Goal: Transaction & Acquisition: Download file/media

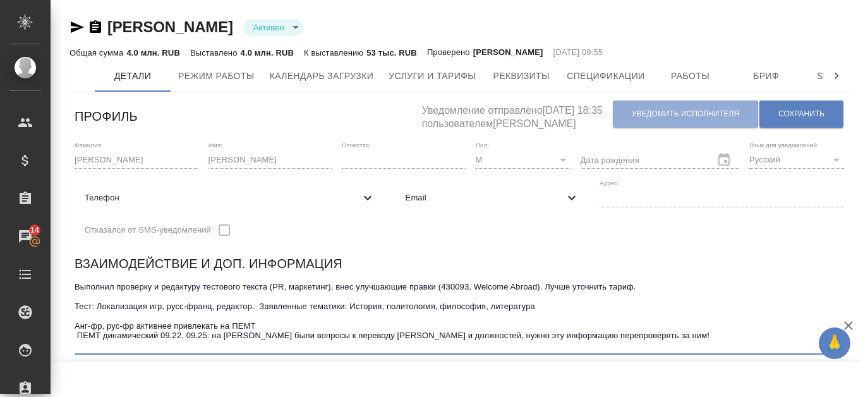
click at [268, 344] on textarea "Выполнил проверку и редактуру тестового текста (PR, маркетинг), внес улучшающие…" at bounding box center [460, 316] width 770 height 68
drag, startPoint x: 261, startPoint y: 345, endPoint x: 634, endPoint y: 338, distance: 373.5
click at [634, 338] on textarea "Выполнил проверку и редактуру тестового текста (PR, маркетинг), внес улучшающие…" at bounding box center [460, 316] width 770 height 68
click at [328, 346] on textarea "Выполнил проверку и редактуру тестового текста (PR, маркетинг), внес улучшающие…" at bounding box center [460, 316] width 770 height 68
drag, startPoint x: 257, startPoint y: 346, endPoint x: 627, endPoint y: 345, distance: 369.6
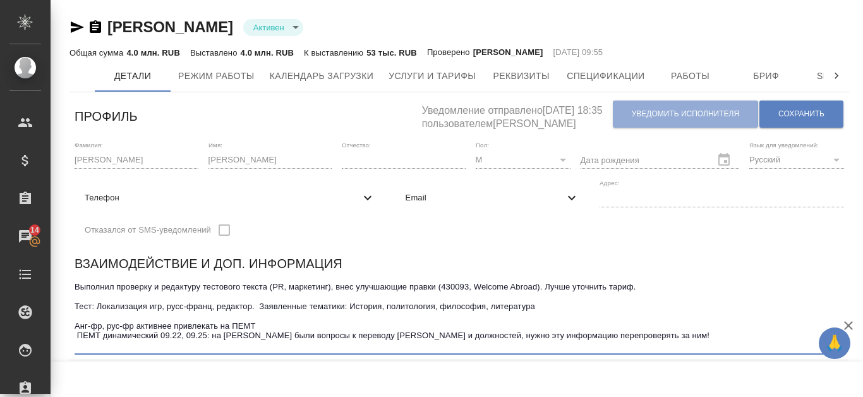
click at [627, 345] on textarea "Выполнил проверку и редактуру тестового текста (PR, маркетинг), внес улучшающие…" at bounding box center [460, 316] width 770 height 68
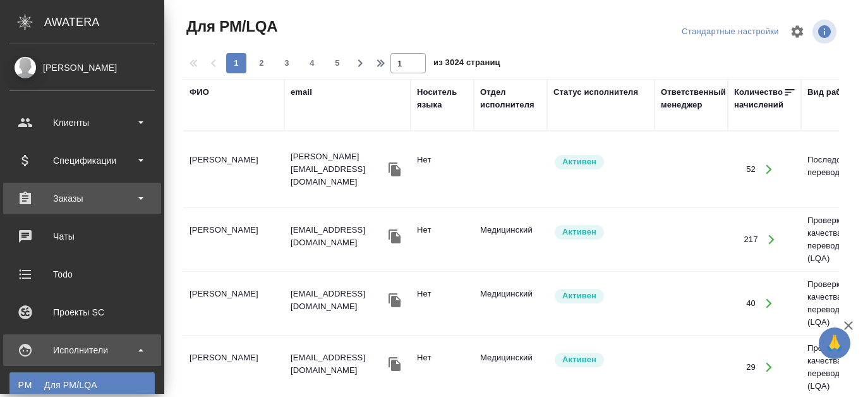
click at [44, 199] on div "Заказы" at bounding box center [81, 198] width 145 height 19
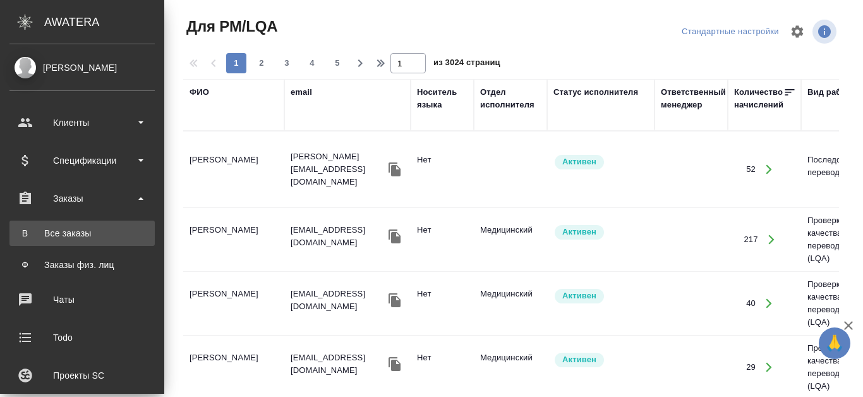
click at [71, 236] on div "Все заказы" at bounding box center [82, 233] width 133 height 13
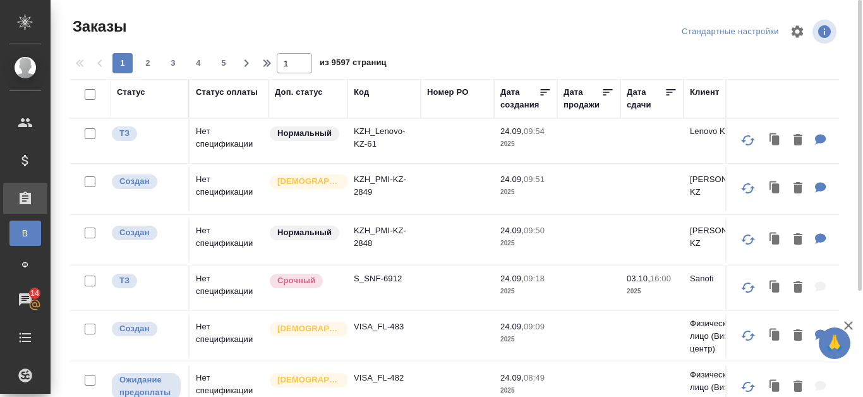
click at [365, 93] on div "Код" at bounding box center [361, 92] width 15 height 13
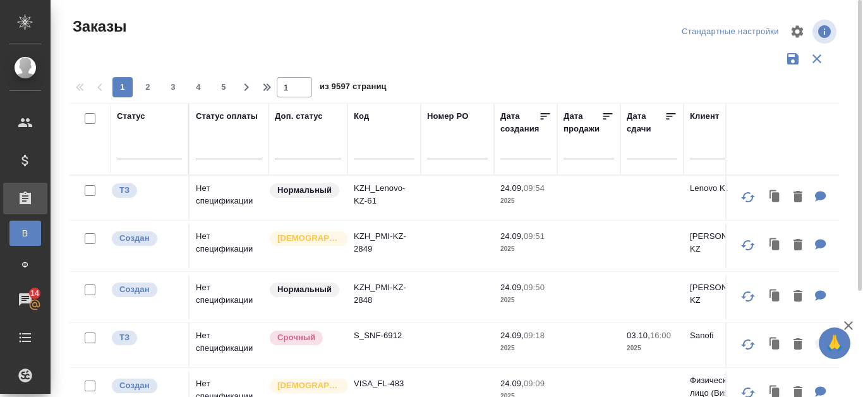
click at [367, 151] on input "text" at bounding box center [384, 151] width 61 height 16
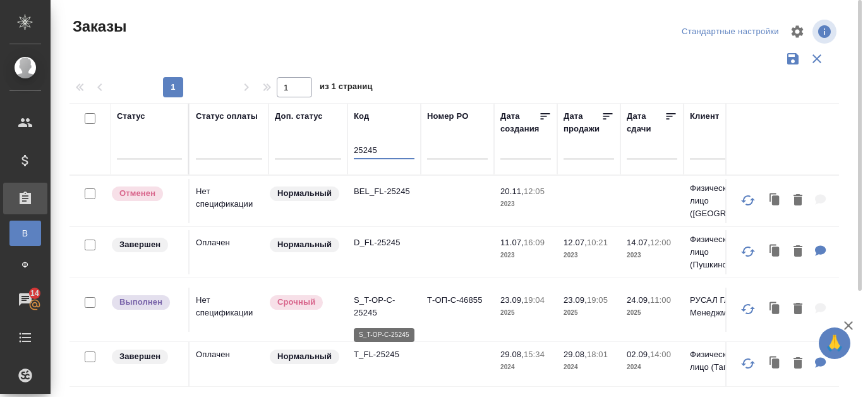
type input "25245"
click at [375, 301] on p "S_T-OP-C-25245" at bounding box center [384, 306] width 61 height 25
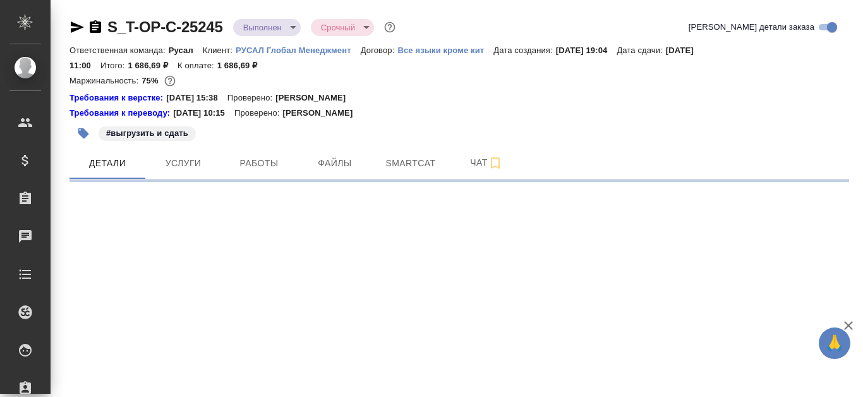
select select "RU"
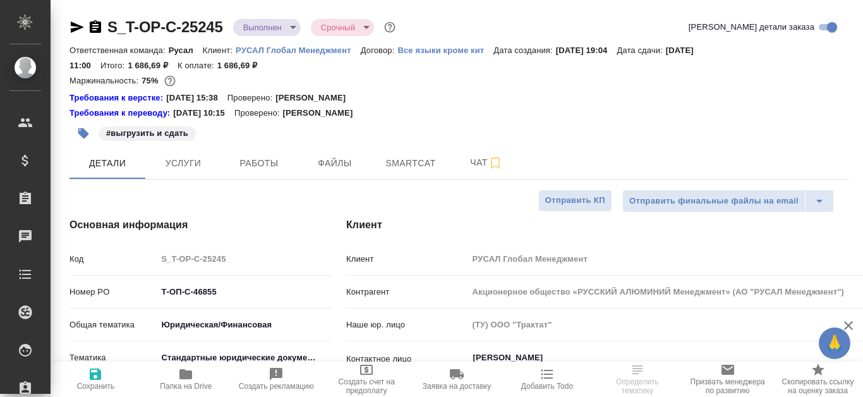
type textarea "x"
type input "[PERSON_NAME]"
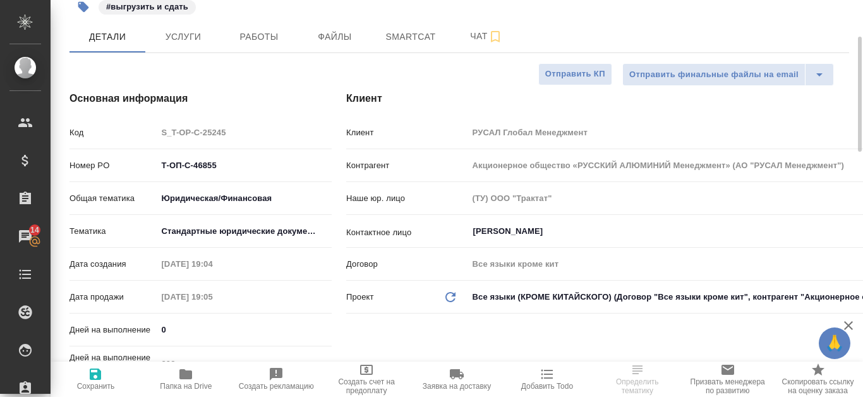
scroll to position [63, 0]
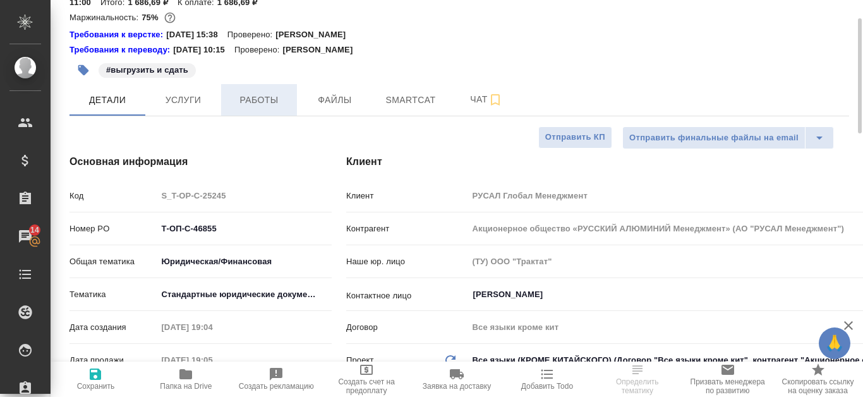
click at [255, 95] on span "Работы" at bounding box center [259, 100] width 61 height 16
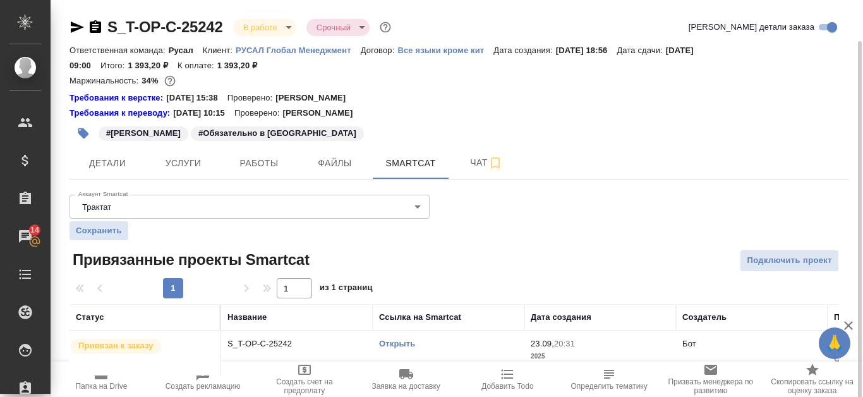
scroll to position [21, 0]
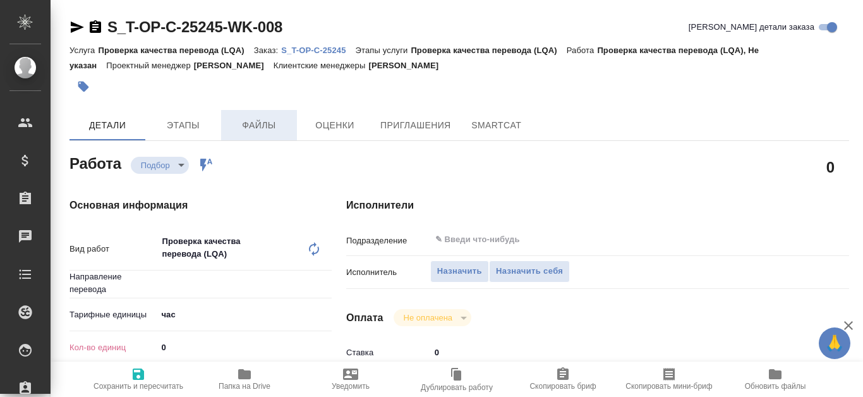
type textarea "x"
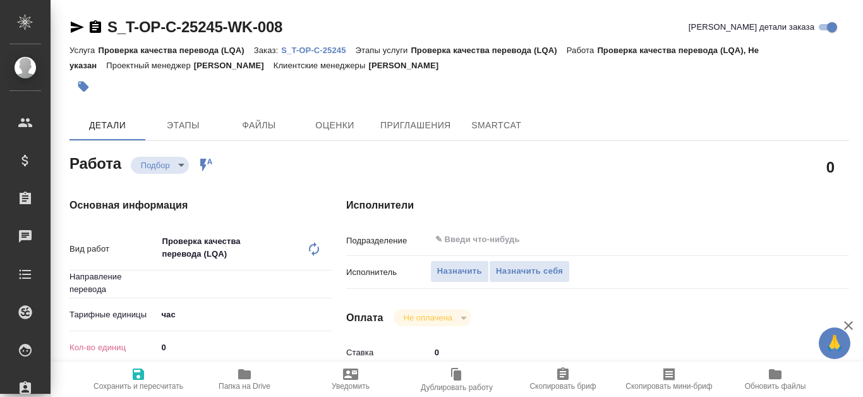
type textarea "x"
type input "Не указан"
type textarea "x"
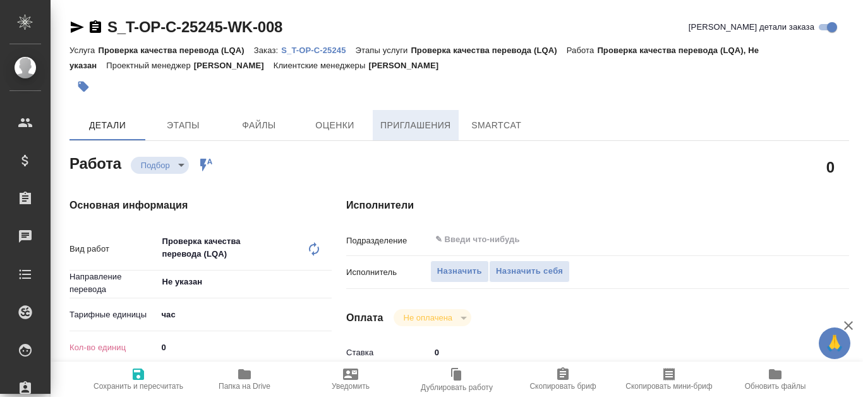
type textarea "x"
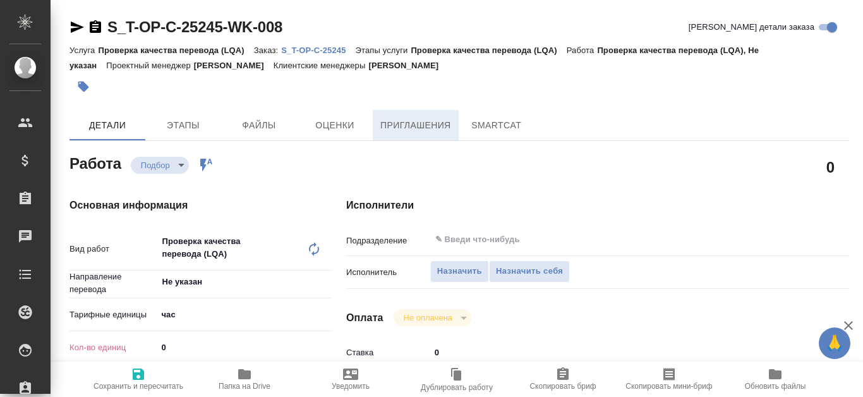
type textarea "x"
click at [449, 270] on span "Назначить" at bounding box center [459, 271] width 45 height 15
type textarea "x"
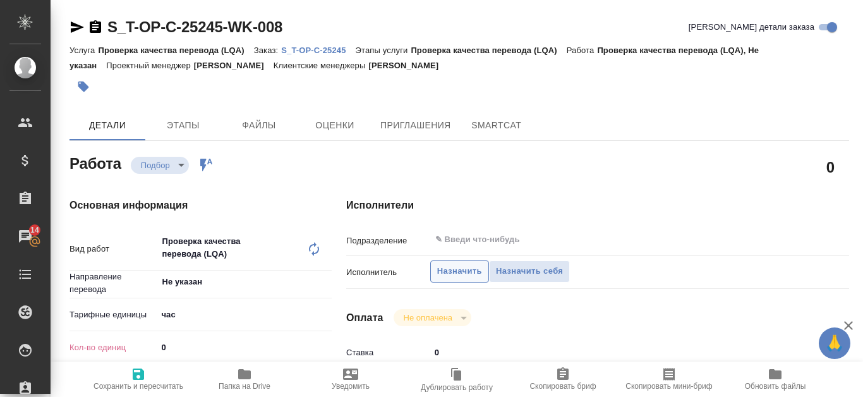
type textarea "x"
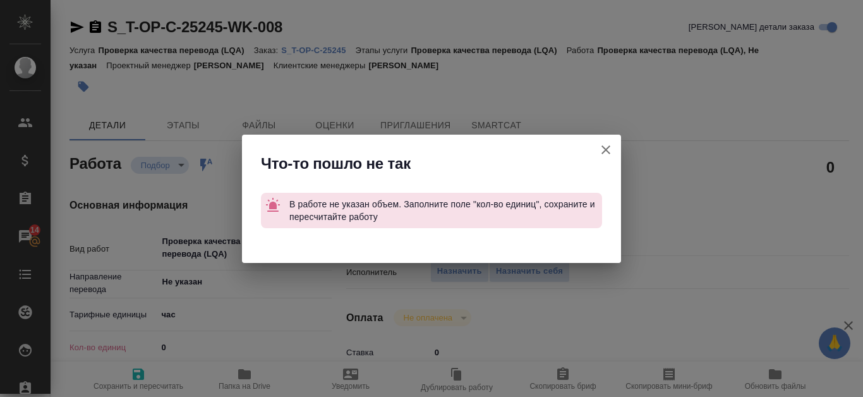
click at [600, 152] on icon "button" at bounding box center [605, 149] width 15 height 15
type textarea "x"
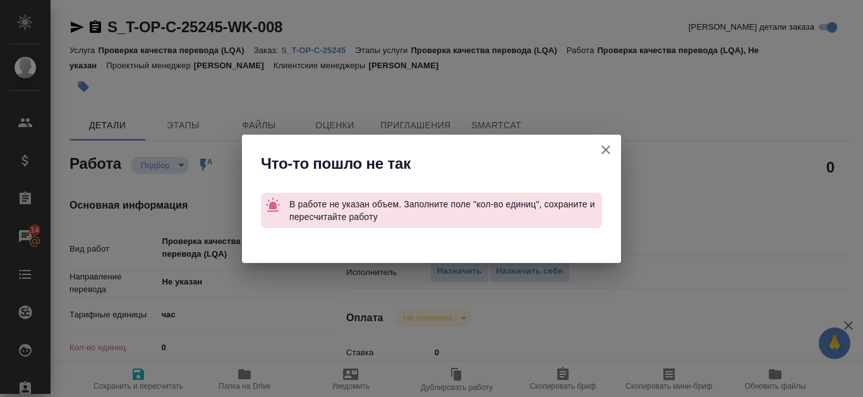
type textarea "x"
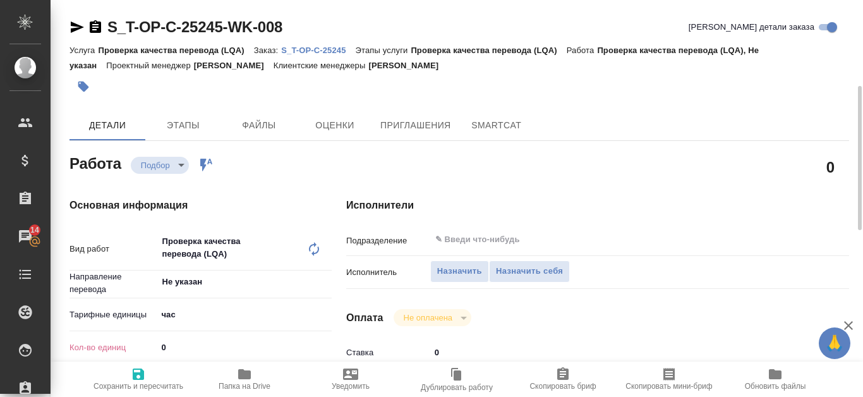
scroll to position [63, 0]
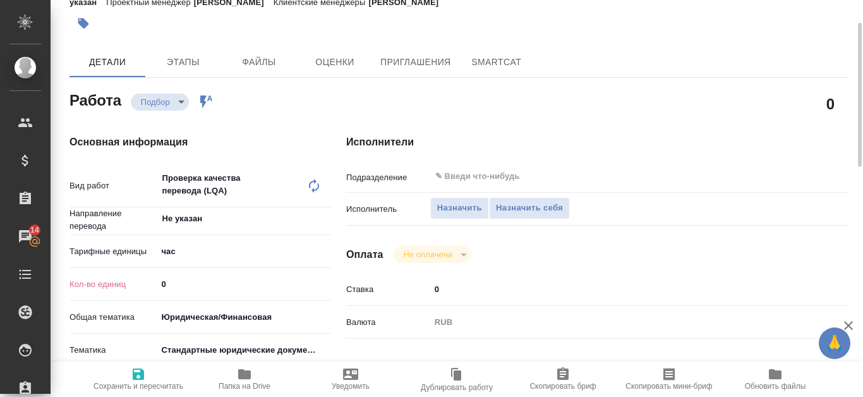
click at [196, 279] on input "0" at bounding box center [244, 284] width 175 height 18
type input "1"
click at [326, 278] on input "1" at bounding box center [244, 284] width 174 height 18
type textarea "x"
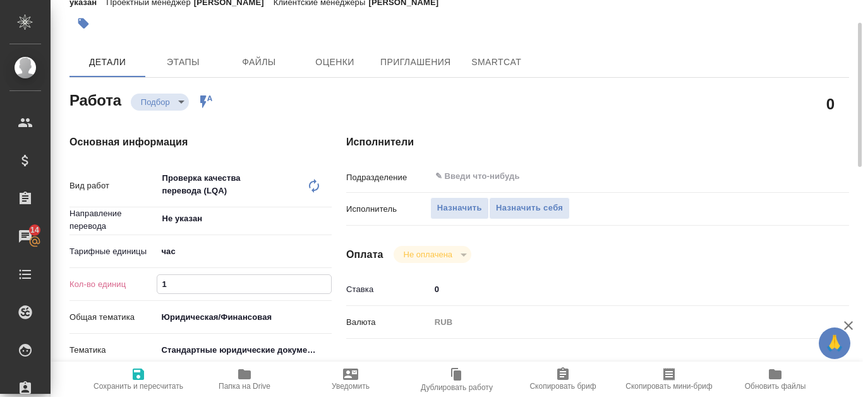
type textarea "x"
click at [138, 369] on icon "button" at bounding box center [138, 373] width 11 height 11
type textarea "x"
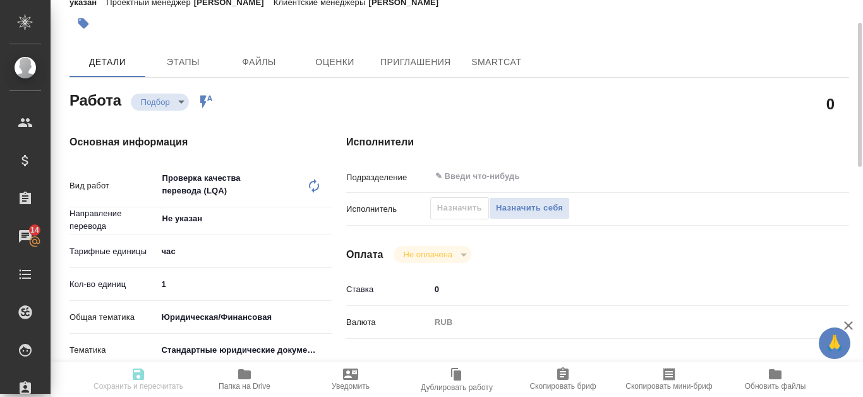
type textarea "x"
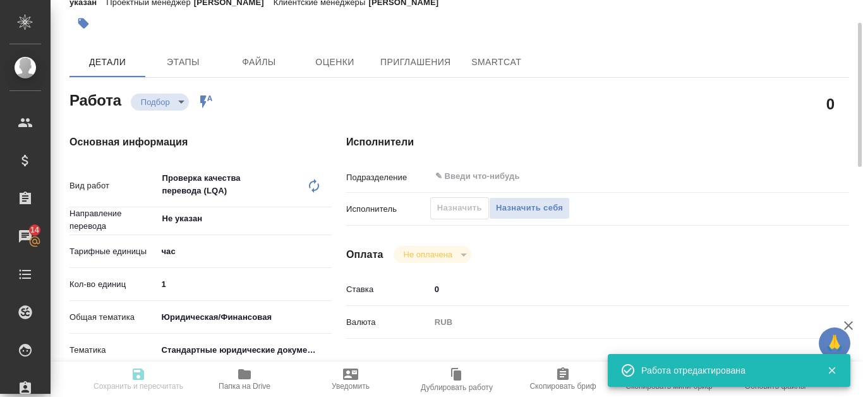
type textarea "x"
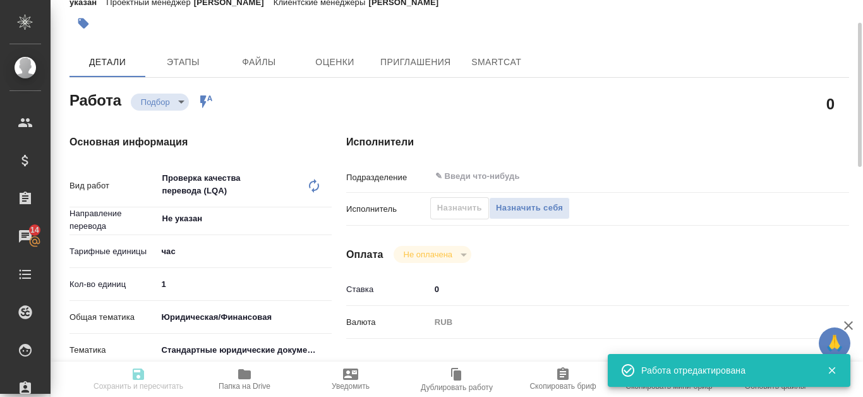
type input "recruiting"
type textarea "Проверка качества перевода (LQA)"
type textarea "x"
type input "Не указан"
type input "5a8b1489cc6b4906c91bfd93"
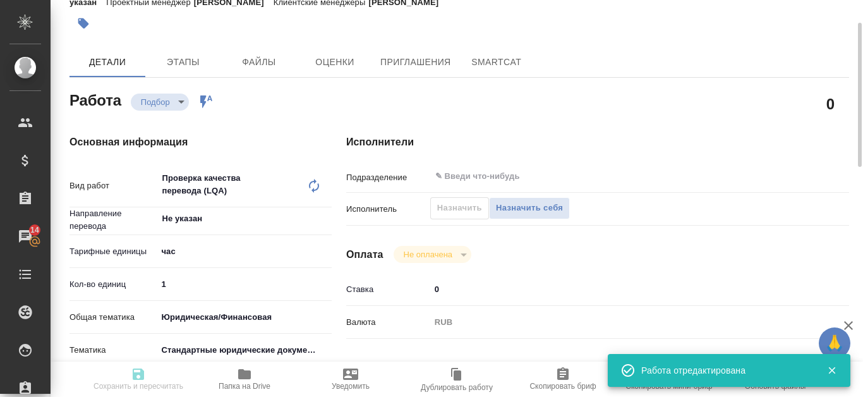
type input "1"
type input "yr-fn"
type input "5f647205b73bc97568ca66bf"
checkbox input "true"
type input "24.09.2025 09:58"
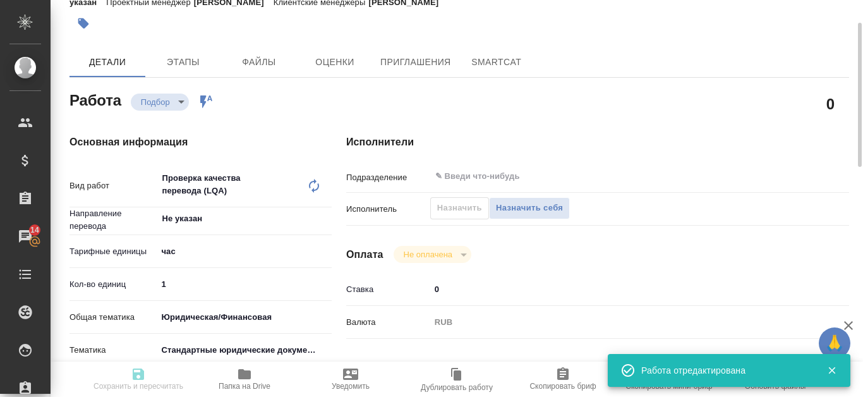
type input "24.09.2025 11:00"
type input "notPayed"
type input "0"
type input "RUB"
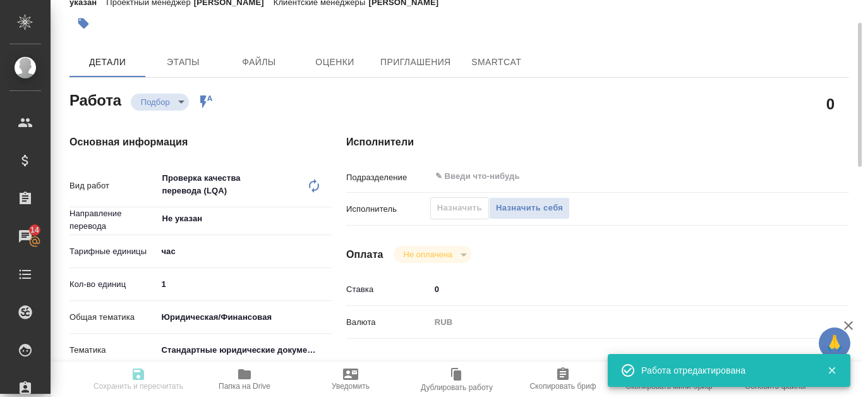
type input "Канатаева Екатерина"
type textarea "x"
type textarea "/Clients/Т-ОП-С_Русал Глобал Менеджмент/Orders/S_T-OP-C-25245/LQA/S_T-OP-C-2524…"
type textarea "x"
type input "S_T-OP-C-25245"
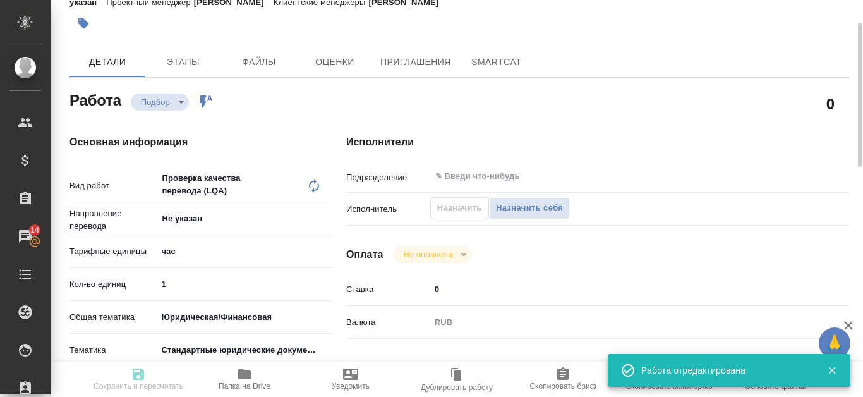
type input "Т-ОП-С-46855"
type input "Проверка качества перевода (LQA)"
type input "Меньшикова Александра"
type input "/Clients/Т-ОП-С_Русал Глобал Менеджмент/Orders/S_T-OP-C-25245"
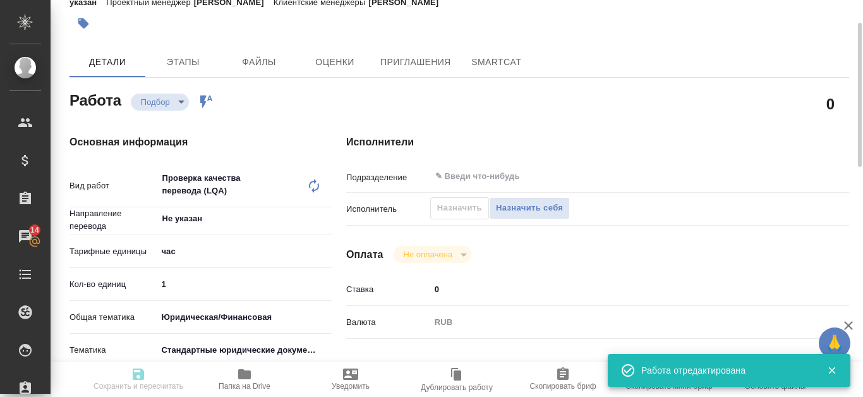
type textarea "x"
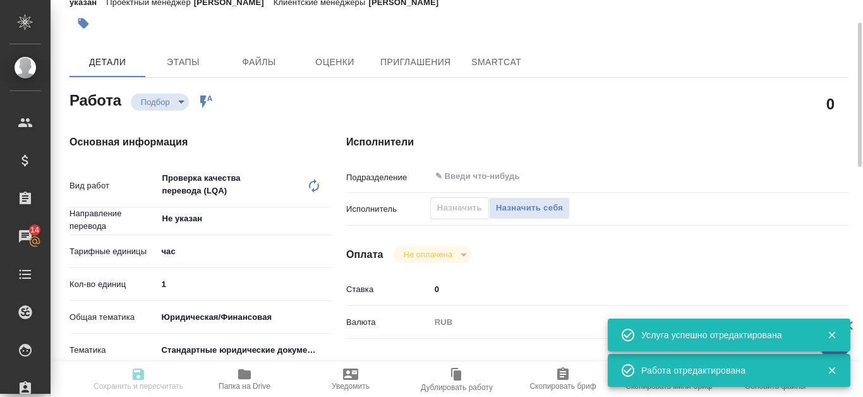
type textarea "x"
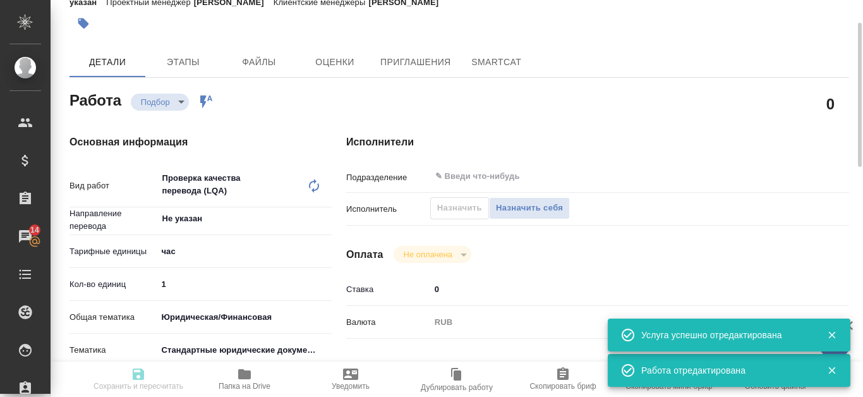
type textarea "x"
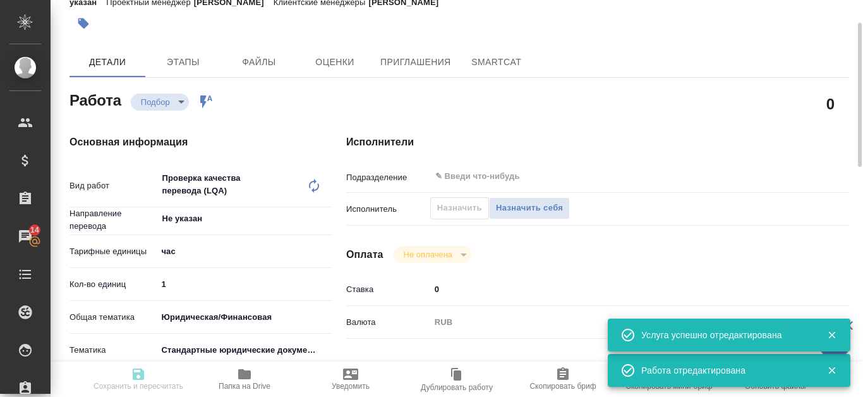
type textarea "x"
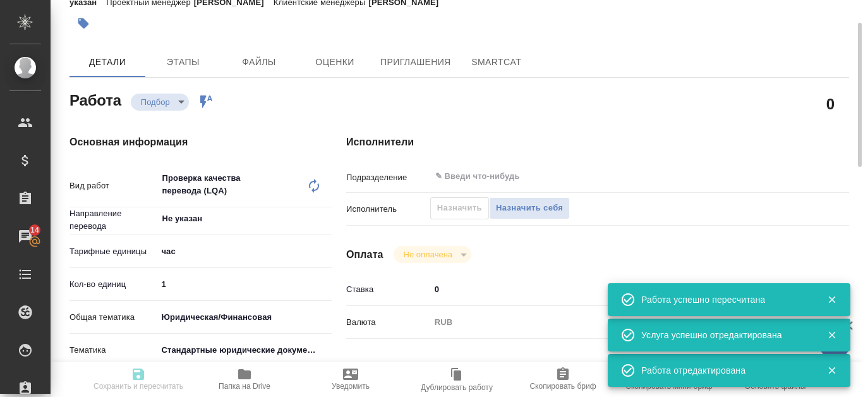
type input "recruiting"
type textarea "Проверка качества перевода (LQA)"
type textarea "x"
type input "Не указан"
type input "5a8b1489cc6b4906c91bfd93"
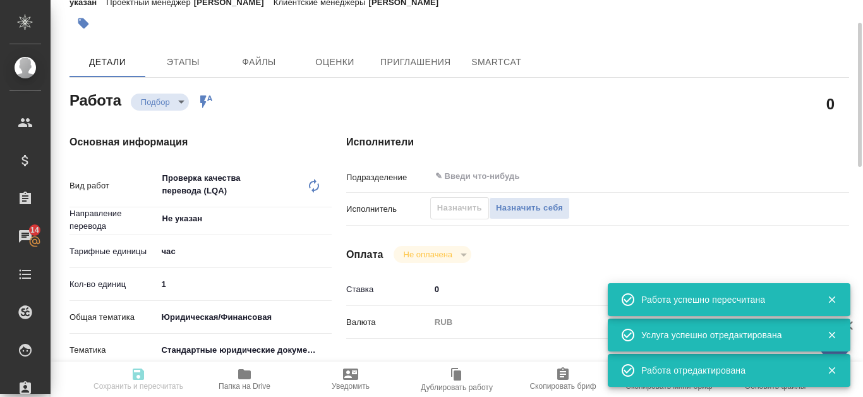
type input "1"
type input "yr-fn"
type input "5f647205b73bc97568ca66bf"
checkbox input "true"
type input "24.09.2025 09:58"
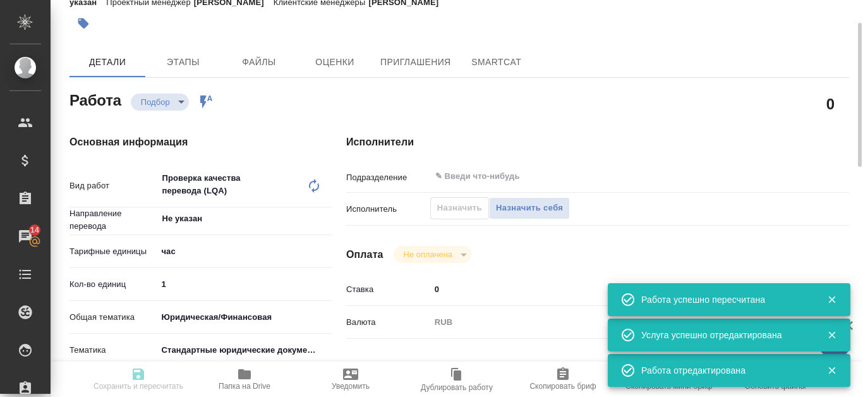
type input "24.09.2025 11:00"
type input "notPayed"
type input "0"
type input "RUB"
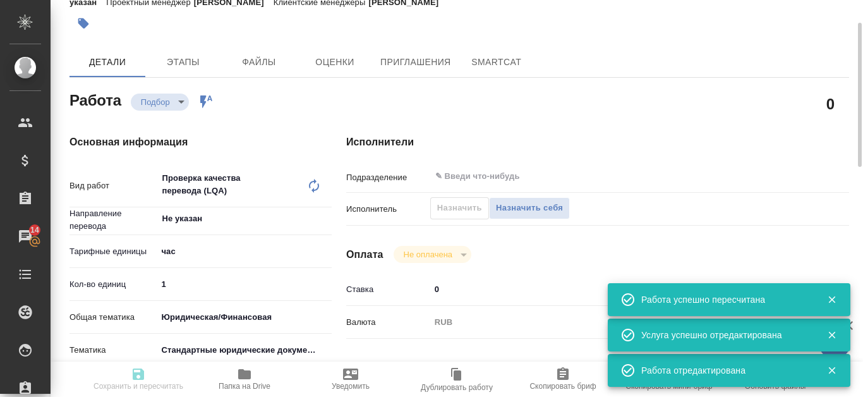
type input "Канатаева Екатерина"
type textarea "x"
type textarea "/Clients/Т-ОП-С_Русал Глобал Менеджмент/Orders/S_T-OP-C-25245/LQA/S_T-OP-C-2524…"
type textarea "x"
type input "S_T-OP-C-25245"
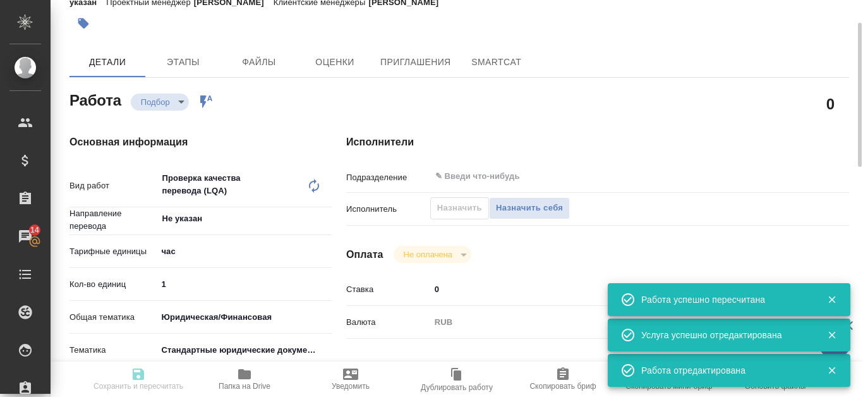
type input "Т-ОП-С-46855"
type input "Проверка качества перевода (LQA)"
type input "Меньшикова Александра"
type input "/Clients/Т-ОП-С_Русал Глобал Менеджмент/Orders/S_T-OP-C-25245"
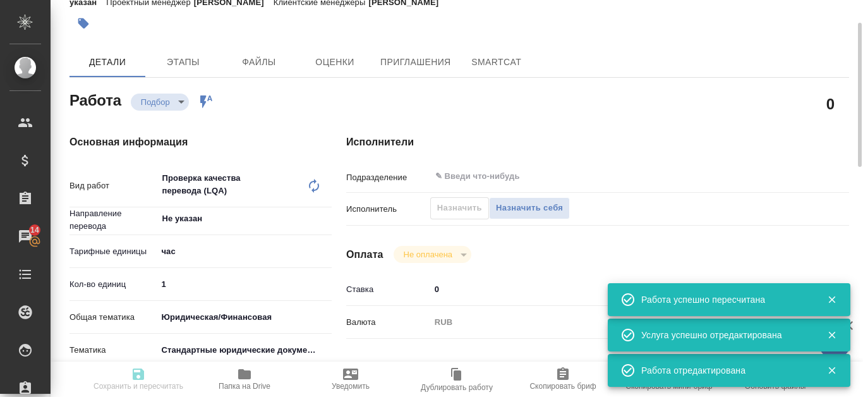
type textarea "x"
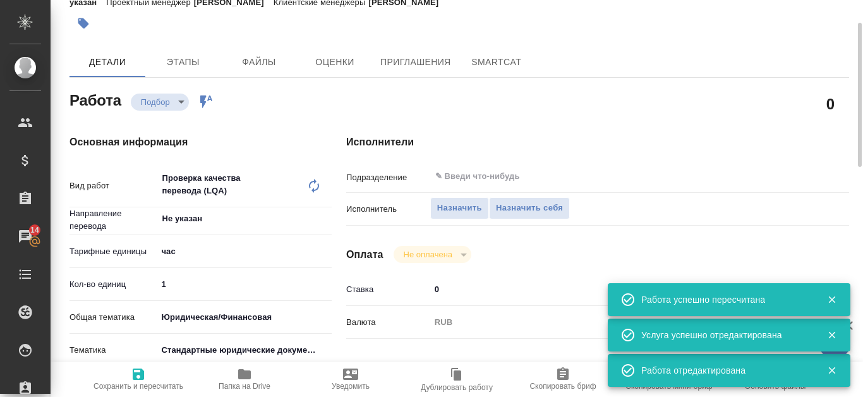
type textarea "x"
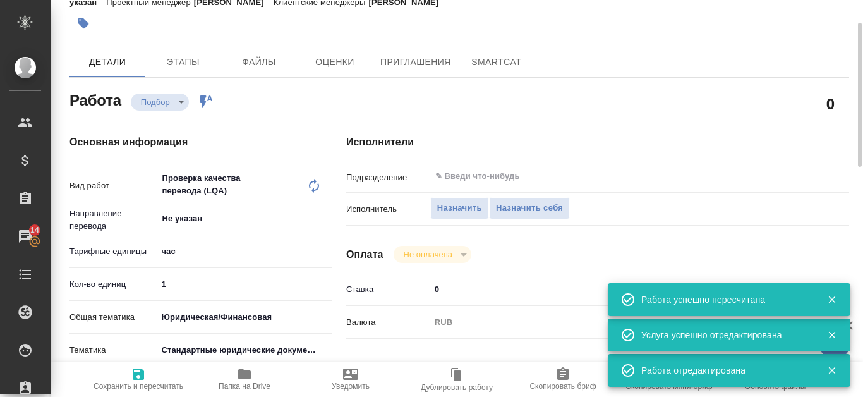
type textarea "x"
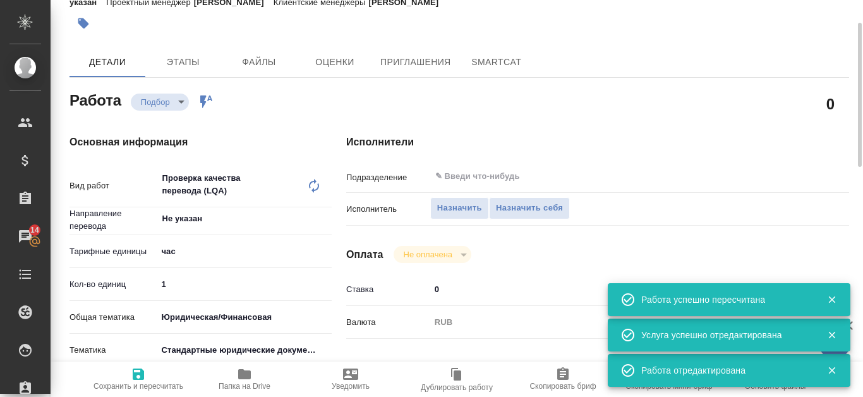
type textarea "x"
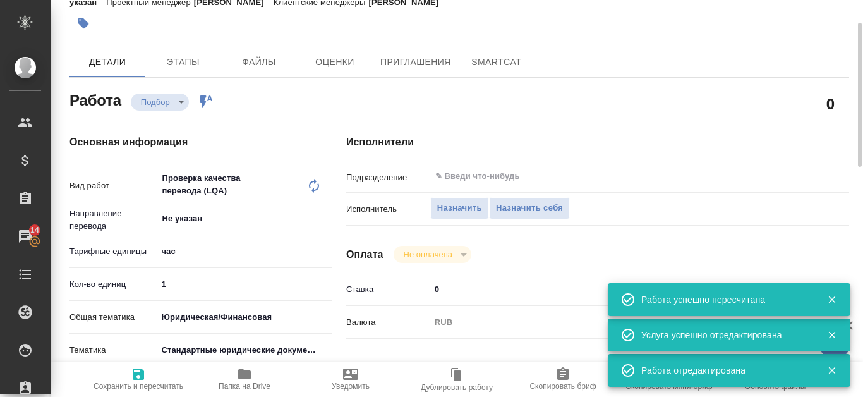
type textarea "x"
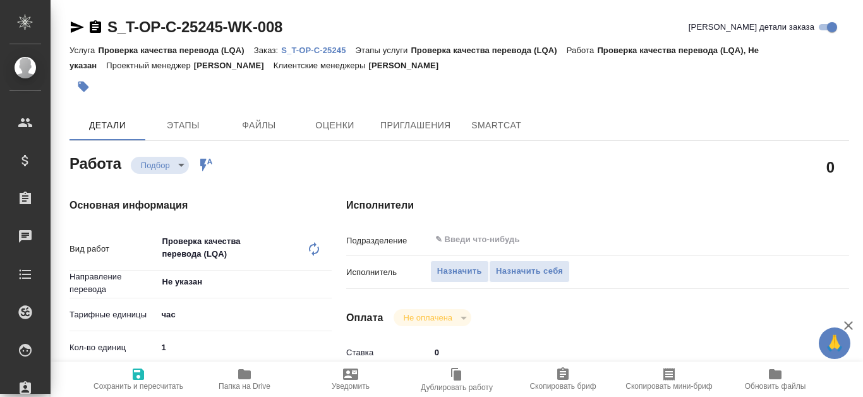
type textarea "x"
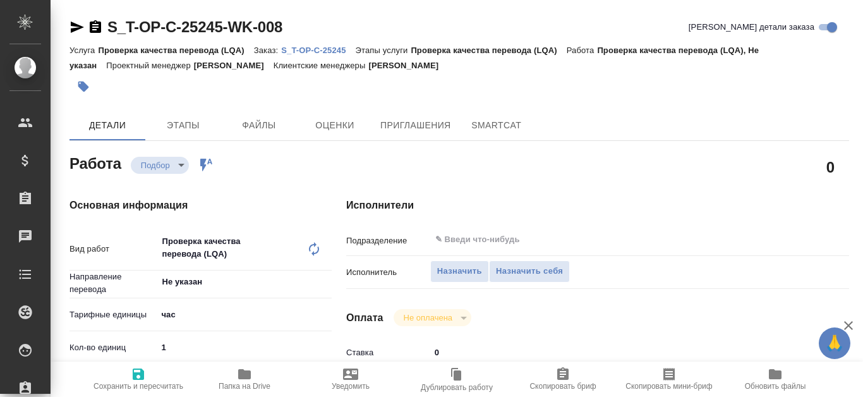
type textarea "x"
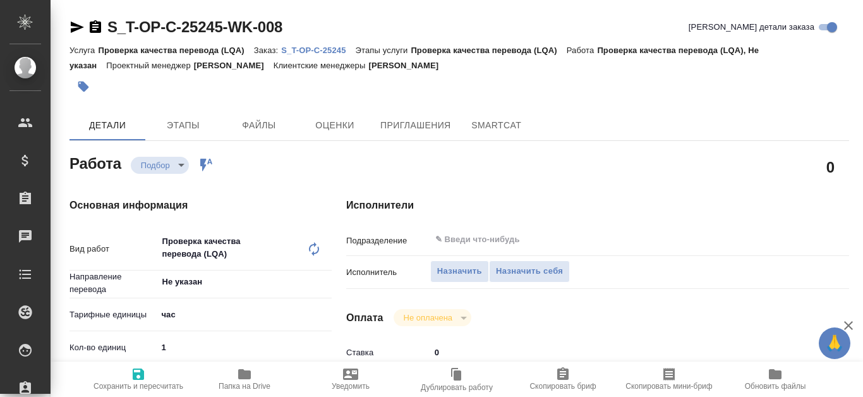
type textarea "x"
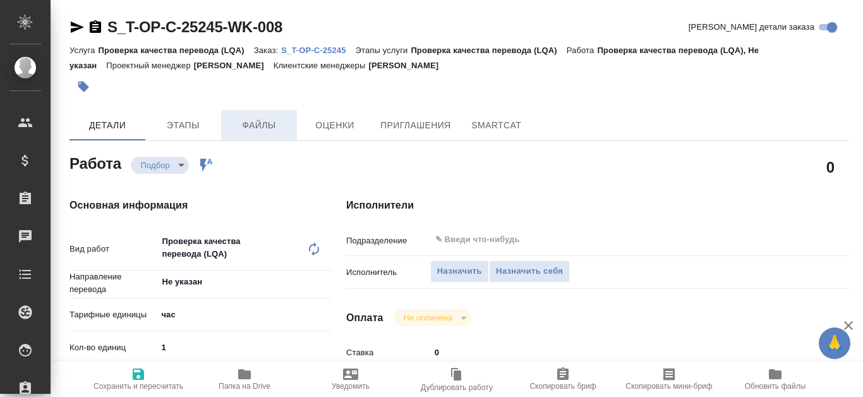
click at [269, 123] on span "Файлы" at bounding box center [259, 126] width 61 height 16
type textarea "x"
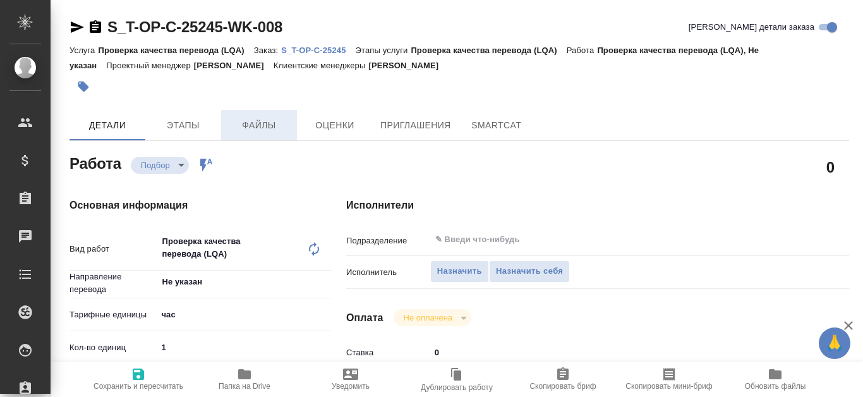
type textarea "x"
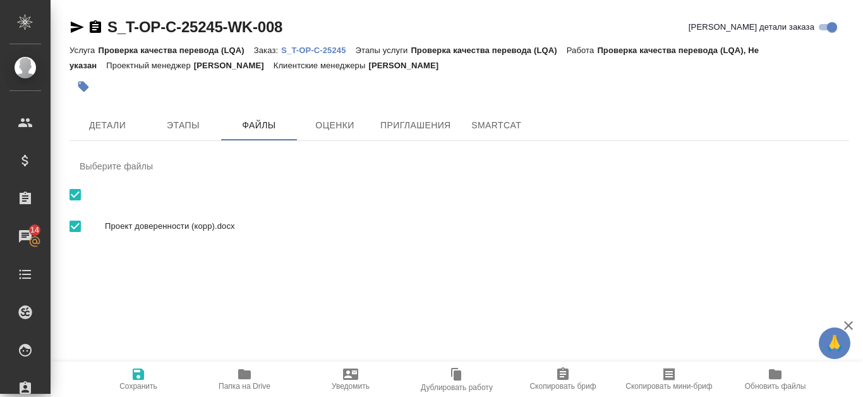
click at [315, 47] on p "S_T-OP-C-25245" at bounding box center [318, 49] width 74 height 9
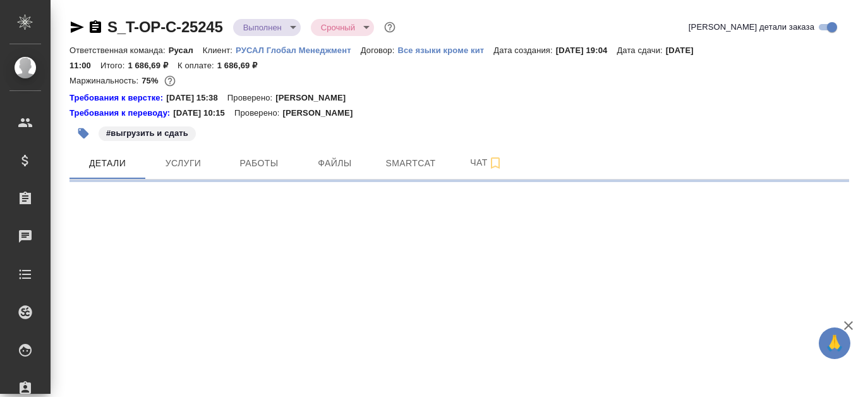
select select "RU"
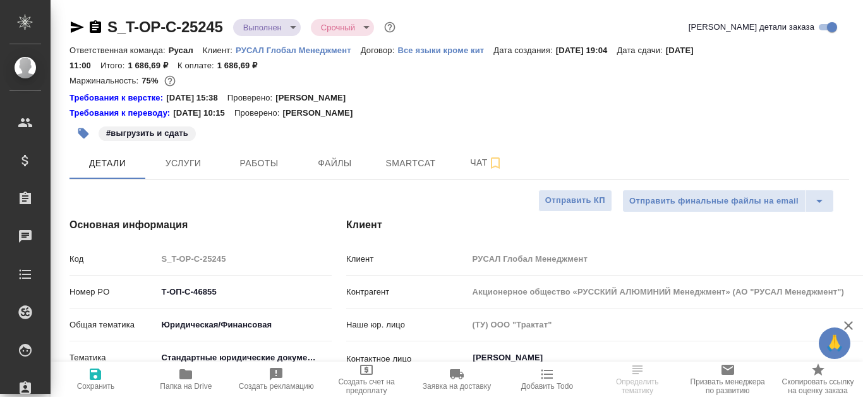
type textarea "x"
click at [327, 155] on span "Файлы" at bounding box center [335, 163] width 61 height 16
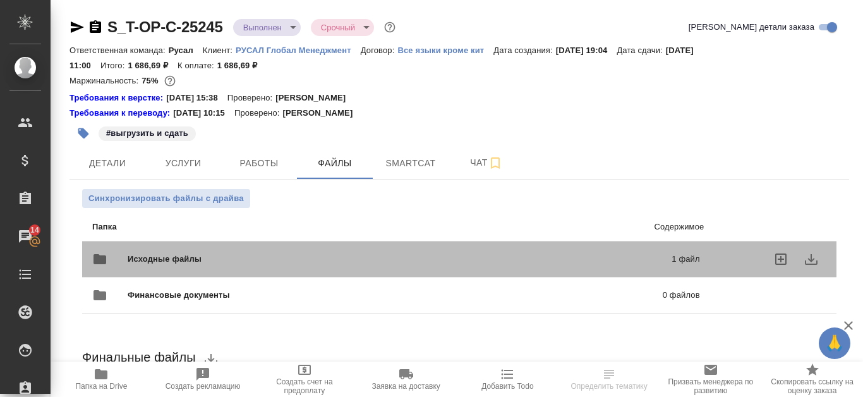
click at [542, 251] on div "Исходные файлы 1 файл" at bounding box center [396, 259] width 608 height 30
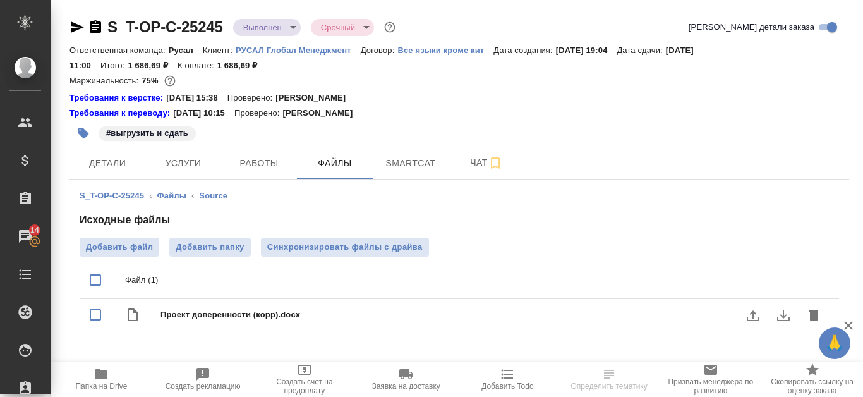
click at [785, 320] on icon "download" at bounding box center [783, 315] width 13 height 11
click at [403, 167] on span "Smartcat" at bounding box center [410, 163] width 61 height 16
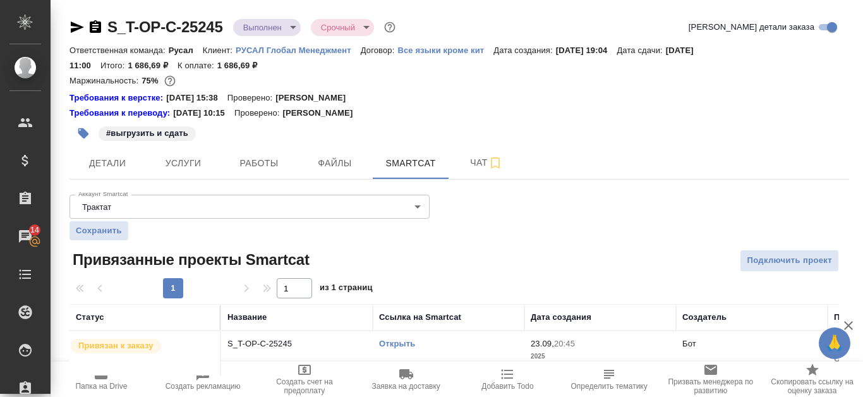
click at [389, 344] on link "Открыть" at bounding box center [397, 343] width 36 height 9
